Goal: Go to known website: Access a specific website the user already knows

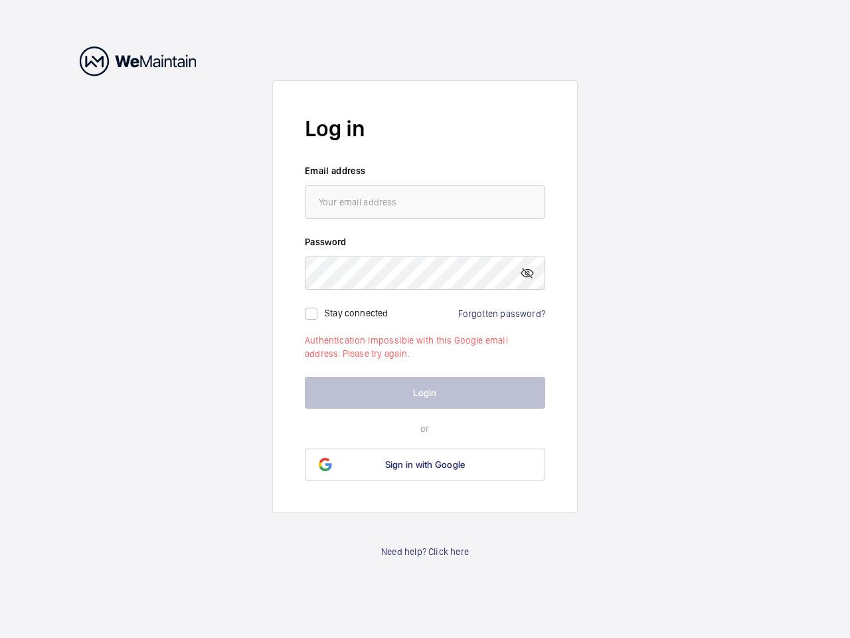
click at [528, 273] on mat-icon at bounding box center [528, 273] width 16 height 16
click at [312, 314] on input "checkbox" at bounding box center [311, 313] width 27 height 27
click at [357, 312] on label "Stay connected" at bounding box center [357, 312] width 64 height 11
checkbox input "true"
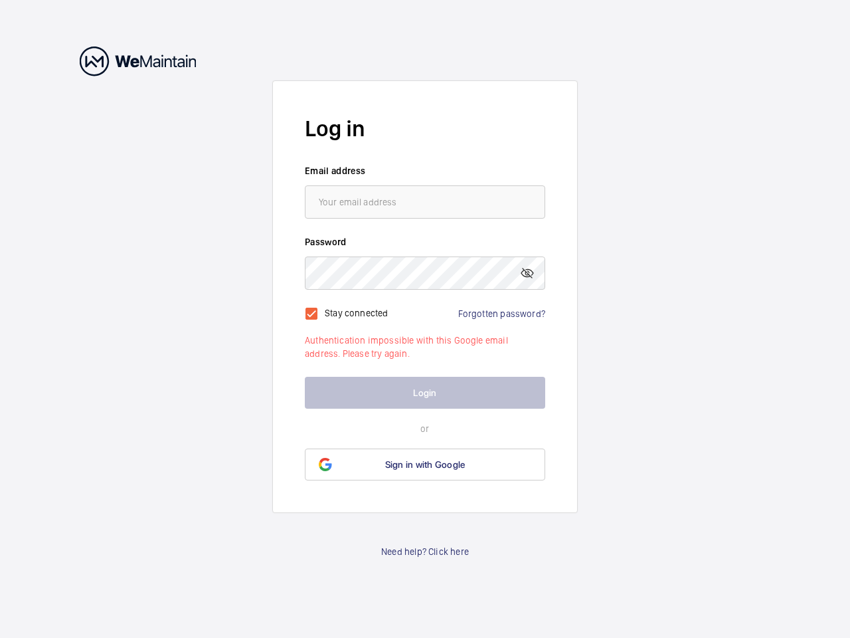
click at [425, 464] on span "Sign in with Google" at bounding box center [425, 464] width 80 height 11
